Goal: Information Seeking & Learning: Understand process/instructions

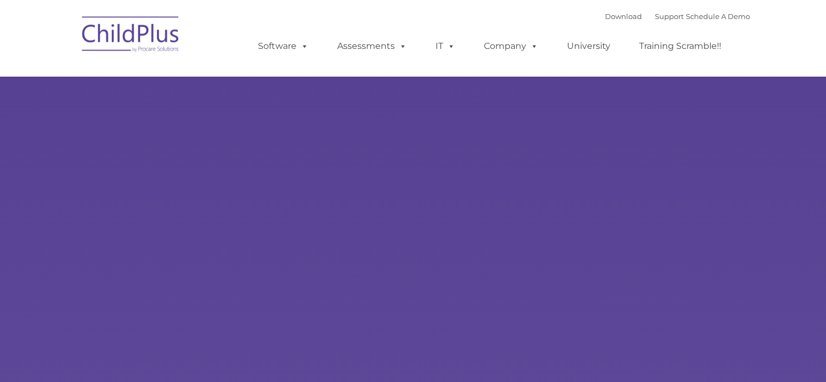
type input ""
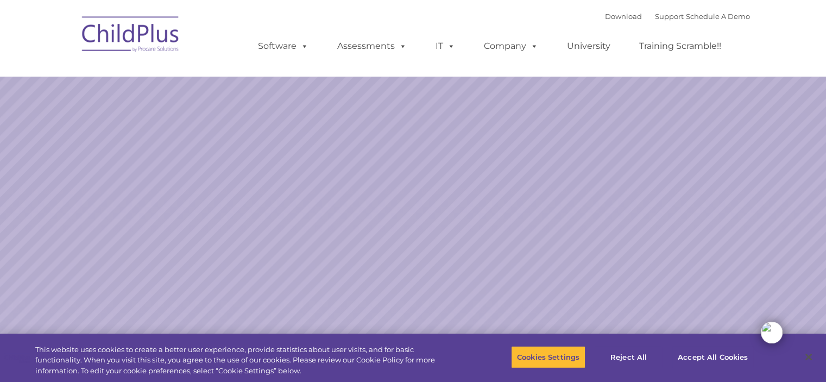
select select "MEDIUM"
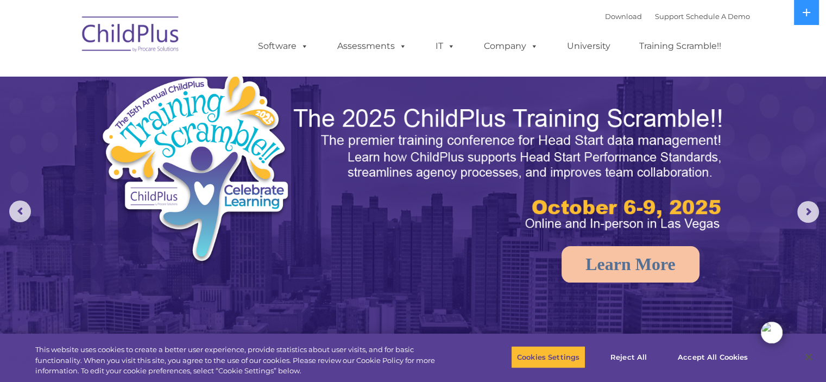
click at [117, 32] on img at bounding box center [131, 36] width 109 height 54
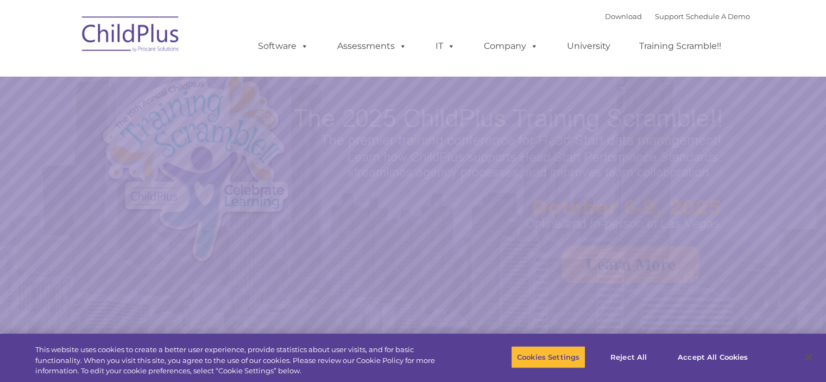
select select "MEDIUM"
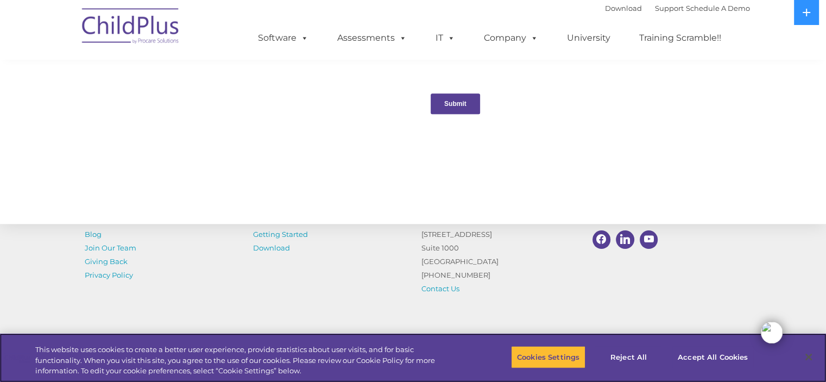
scroll to position [1207, 0]
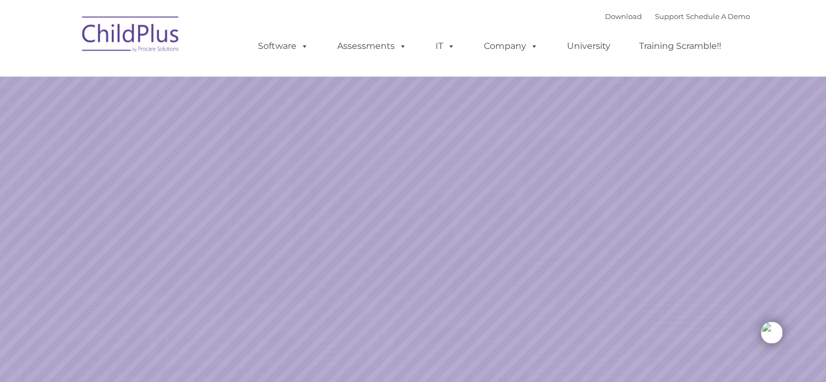
select select "MEDIUM"
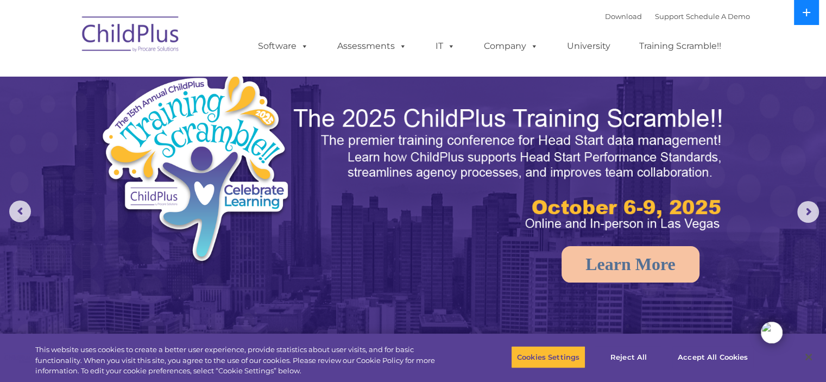
click at [807, 15] on icon at bounding box center [807, 13] width 8 height 8
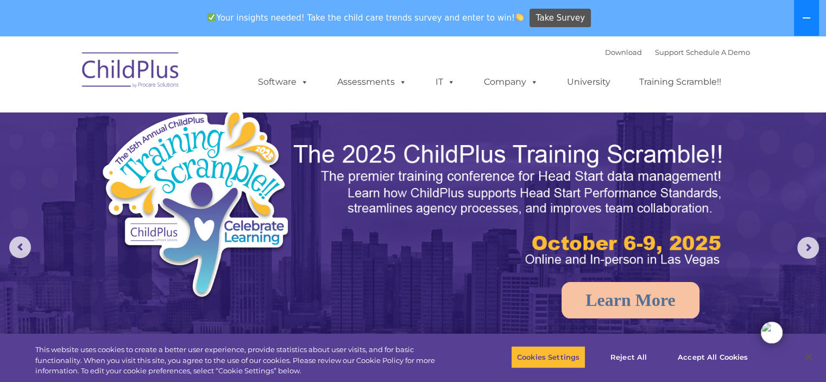
click at [804, 15] on icon at bounding box center [806, 18] width 9 height 9
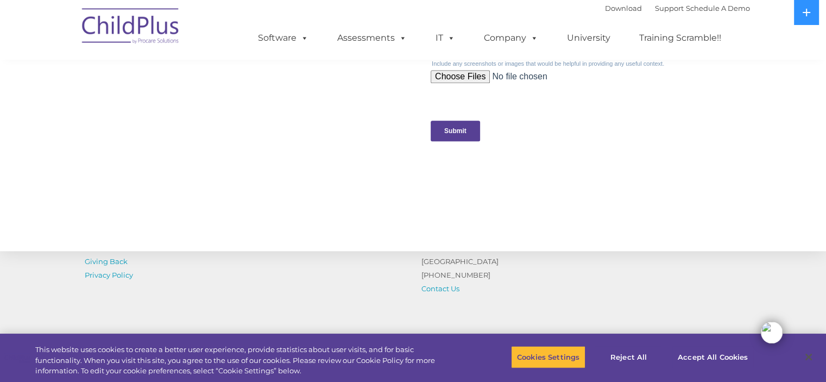
scroll to position [1207, 0]
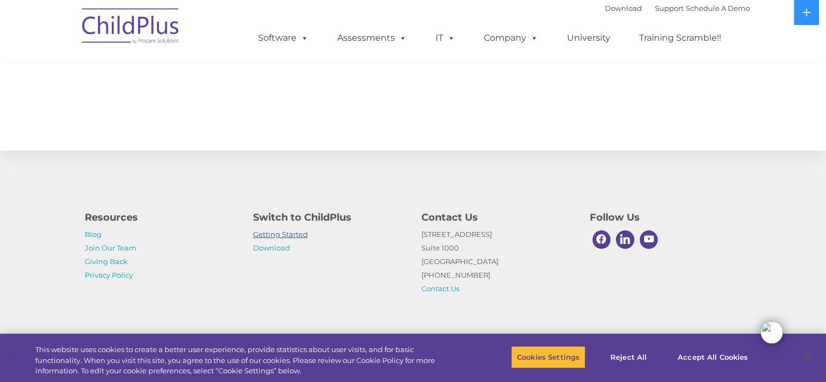
click at [304, 235] on link "Getting Started" at bounding box center [280, 234] width 55 height 9
